Goal: Information Seeking & Learning: Learn about a topic

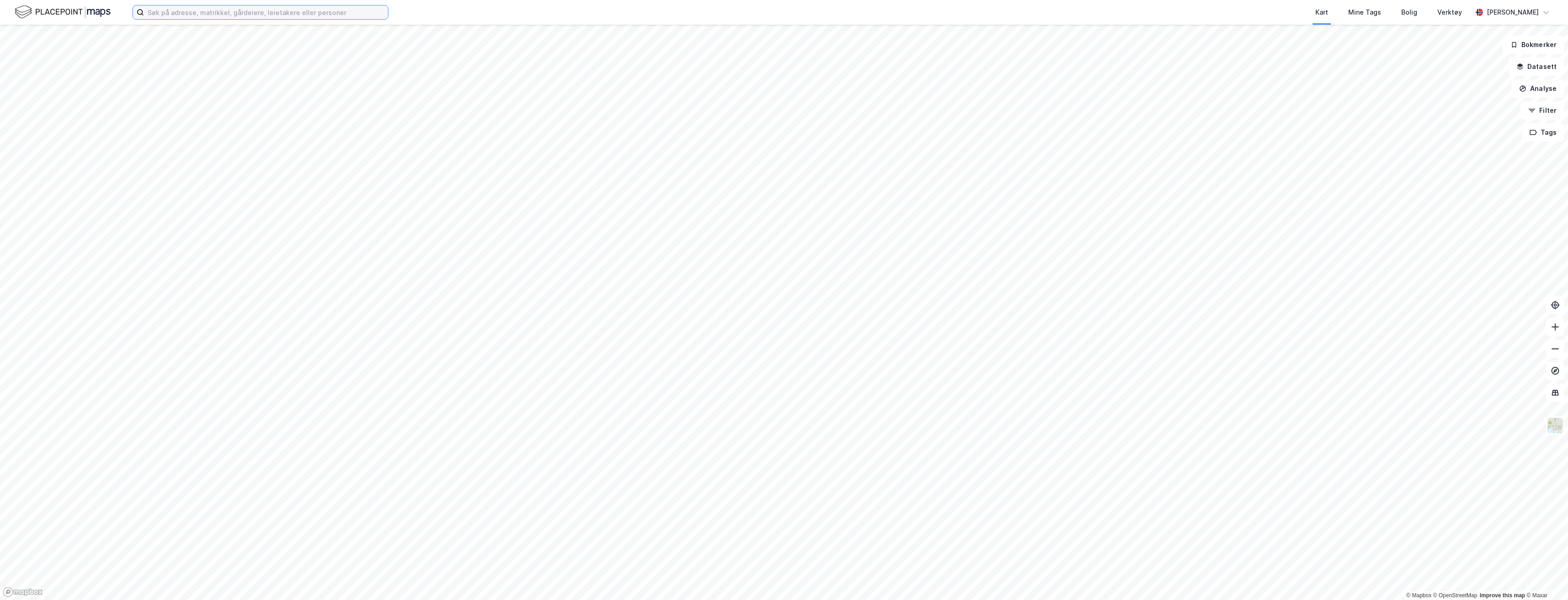
click at [187, 14] on input at bounding box center [266, 12] width 244 height 14
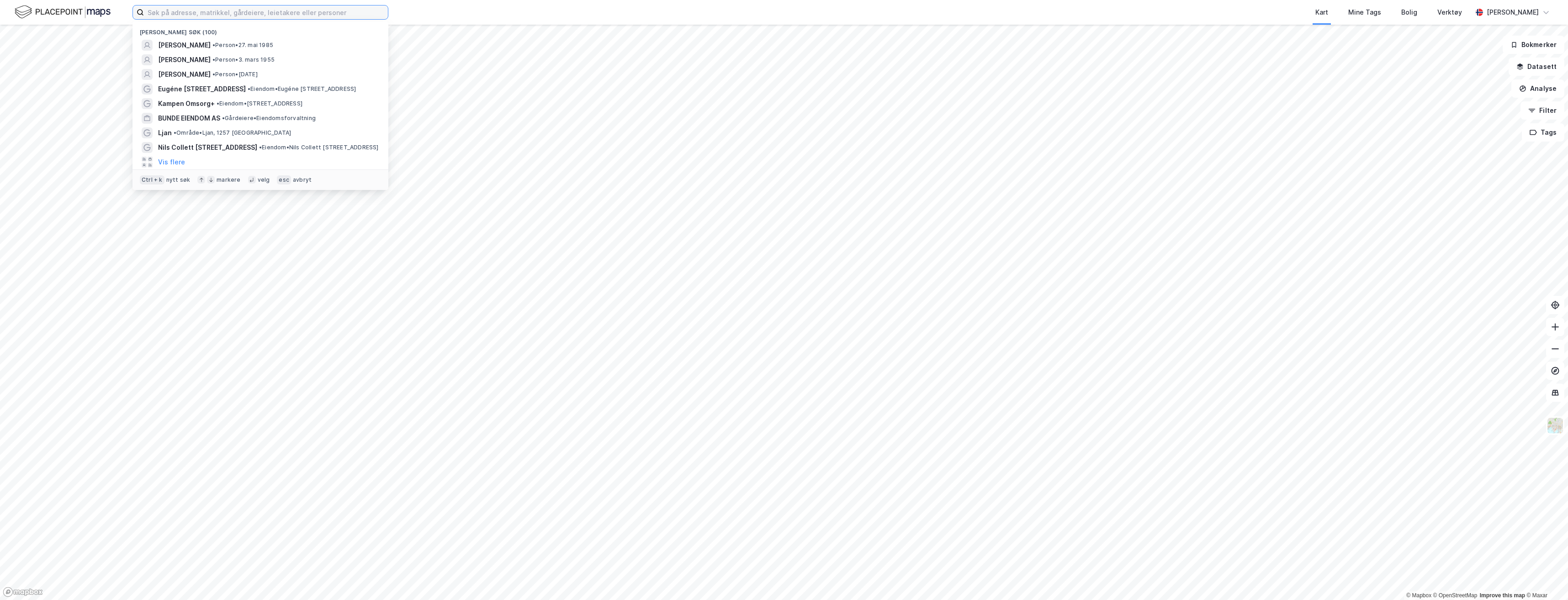
paste input "ULLEVÅLSALLEEN 37"
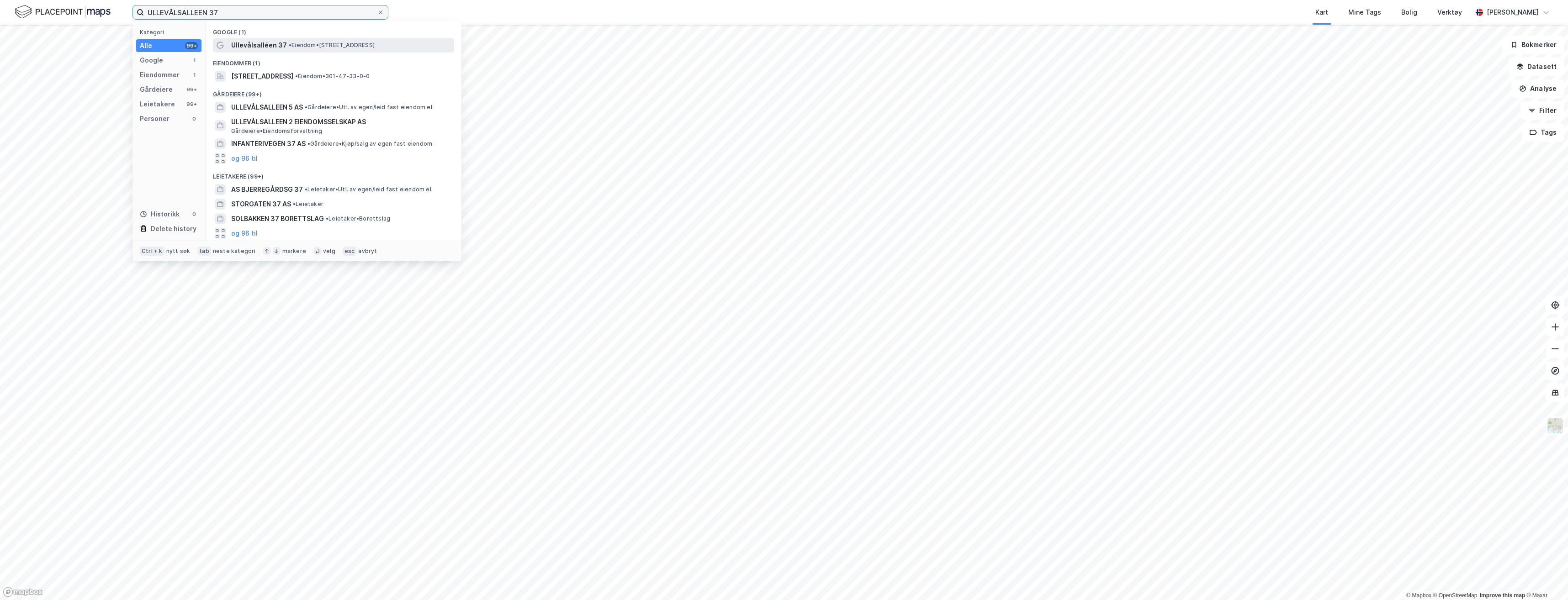
type input "ULLEVÅLSALLEEN 37"
click at [299, 44] on span "• Eiendom • [STREET_ADDRESS]" at bounding box center [331, 45] width 86 height 8
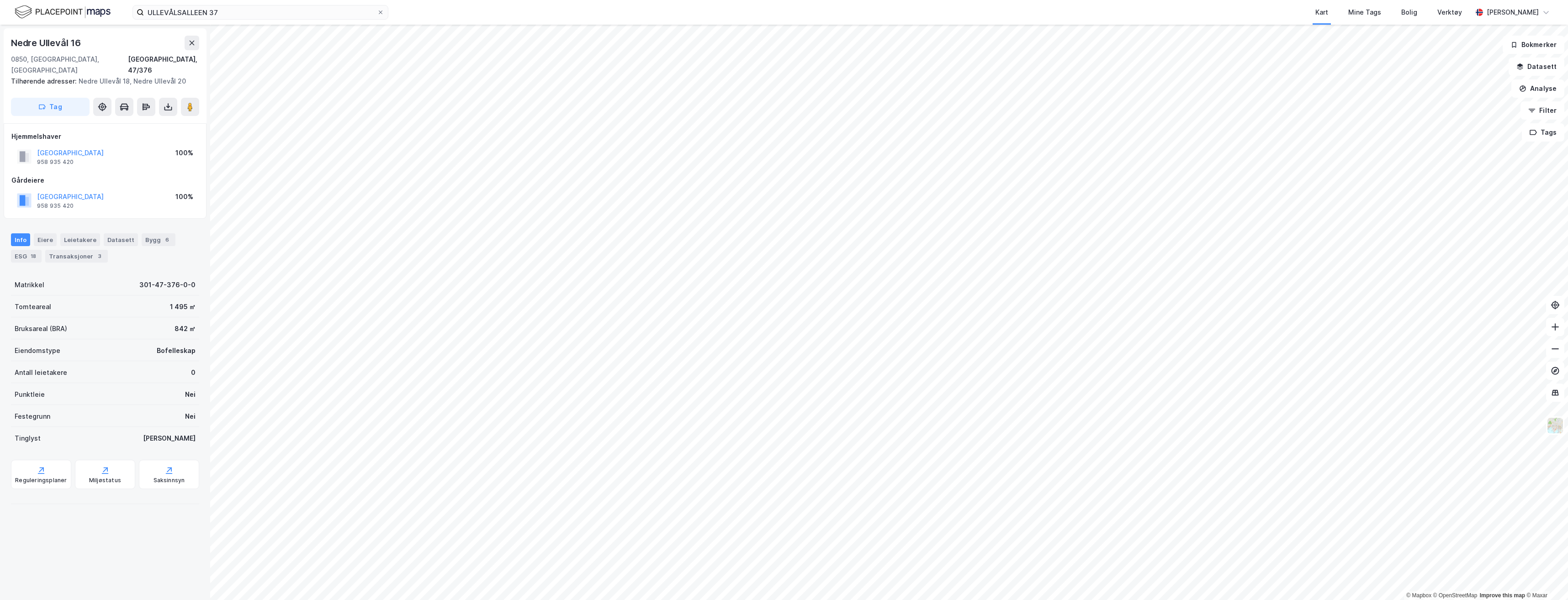
click at [1110, 0] on html "ULLEVÅLSALLEEN 37 Kart Mine Tags Bolig Verktøy [PERSON_NAME] © Mapbox © OpenStr…" at bounding box center [784, 300] width 1568 height 600
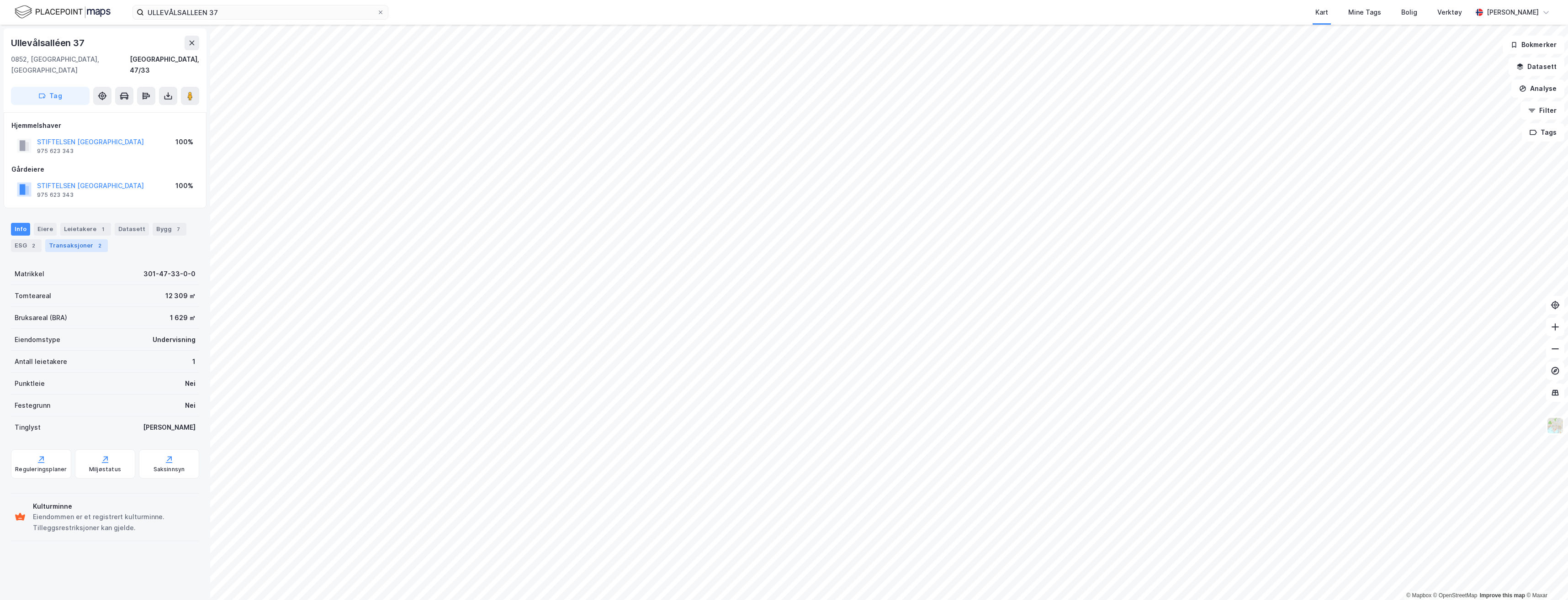
click at [59, 239] on div "Transaksjoner 2" at bounding box center [76, 245] width 62 height 13
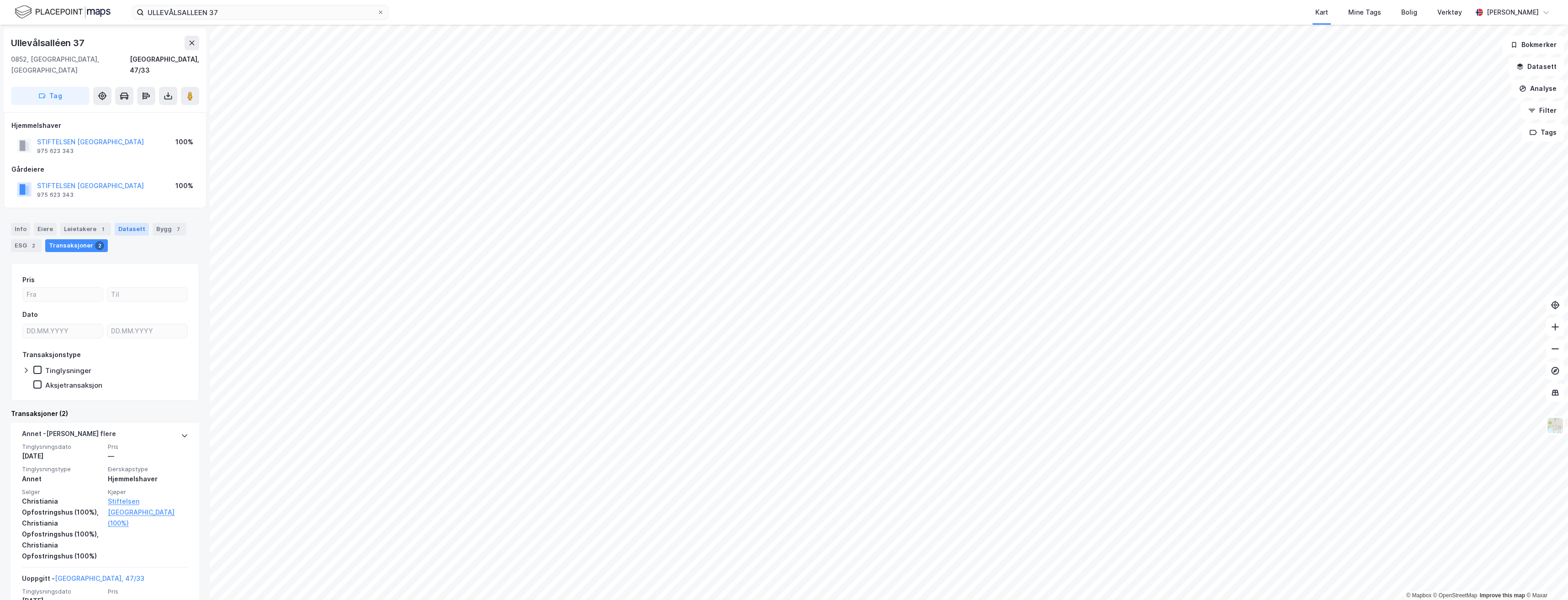
click at [123, 223] on div "Datasett" at bounding box center [132, 229] width 34 height 13
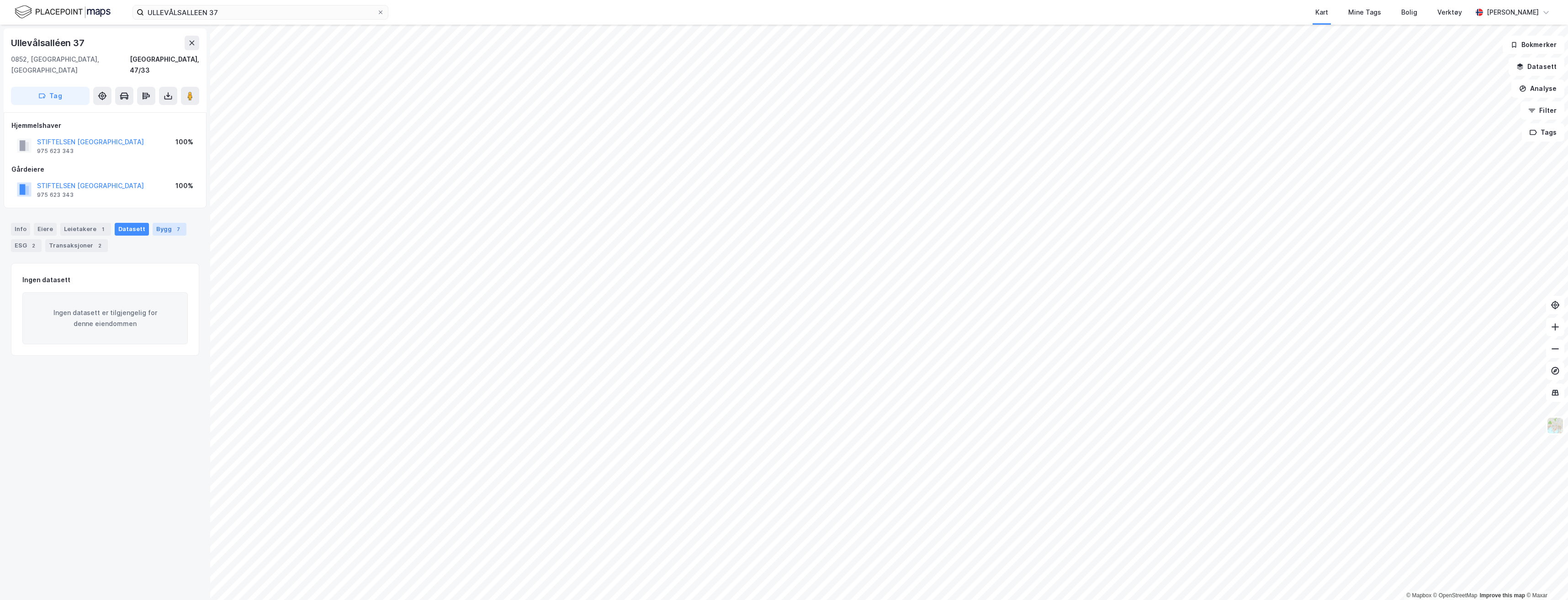
click at [165, 223] on div "Bygg 7" at bounding box center [170, 229] width 34 height 13
